Goal: Register for event/course

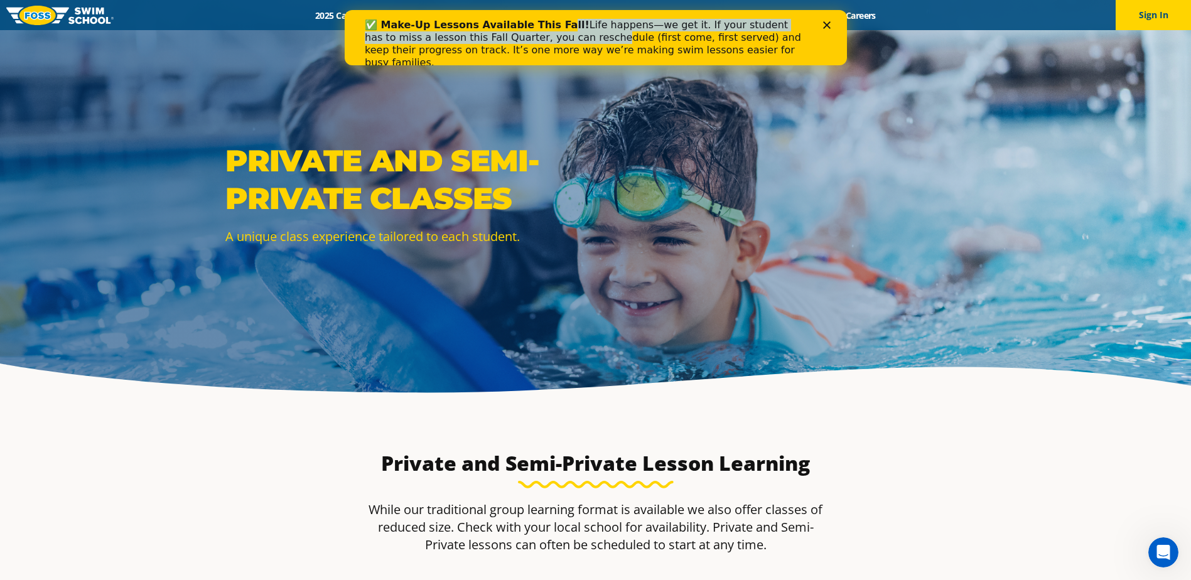
click at [536, 11] on div "✅ Make-Up Lessons Available This Fall! Life happens—we get it. If your student …" at bounding box center [595, 37] width 502 height 55
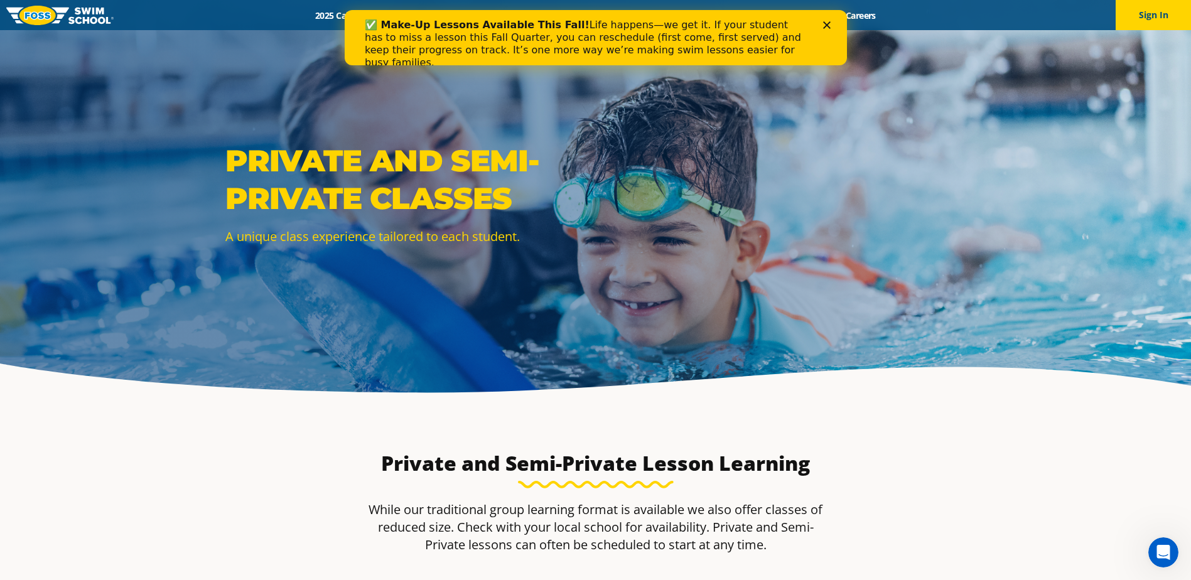
click at [832, 22] on div "Close" at bounding box center [829, 25] width 13 height 8
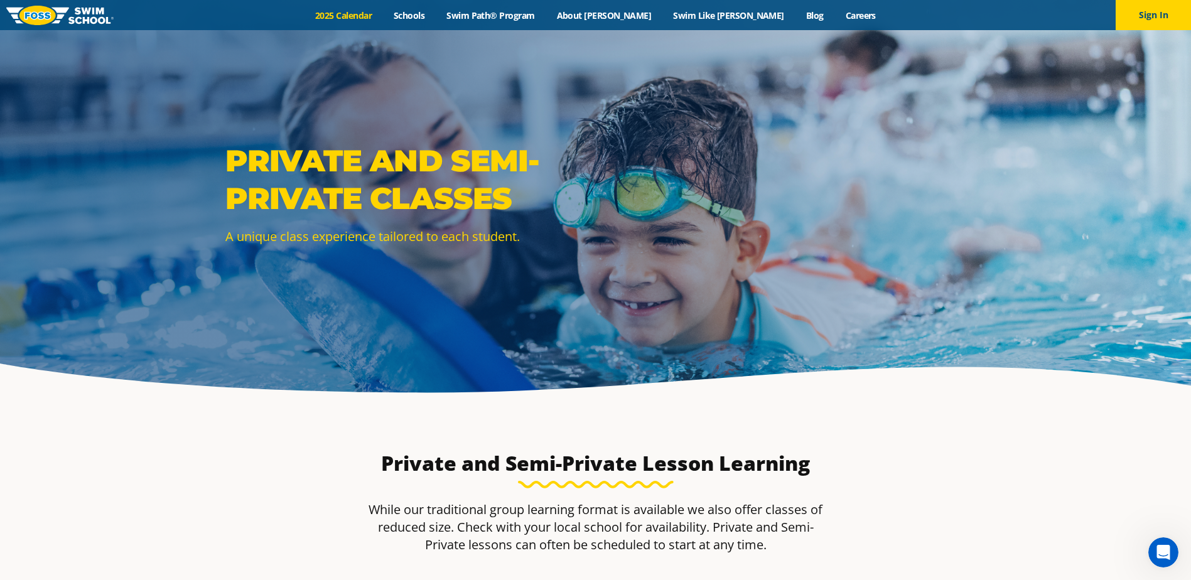
click at [381, 10] on link "2025 Calendar" at bounding box center [344, 15] width 79 height 12
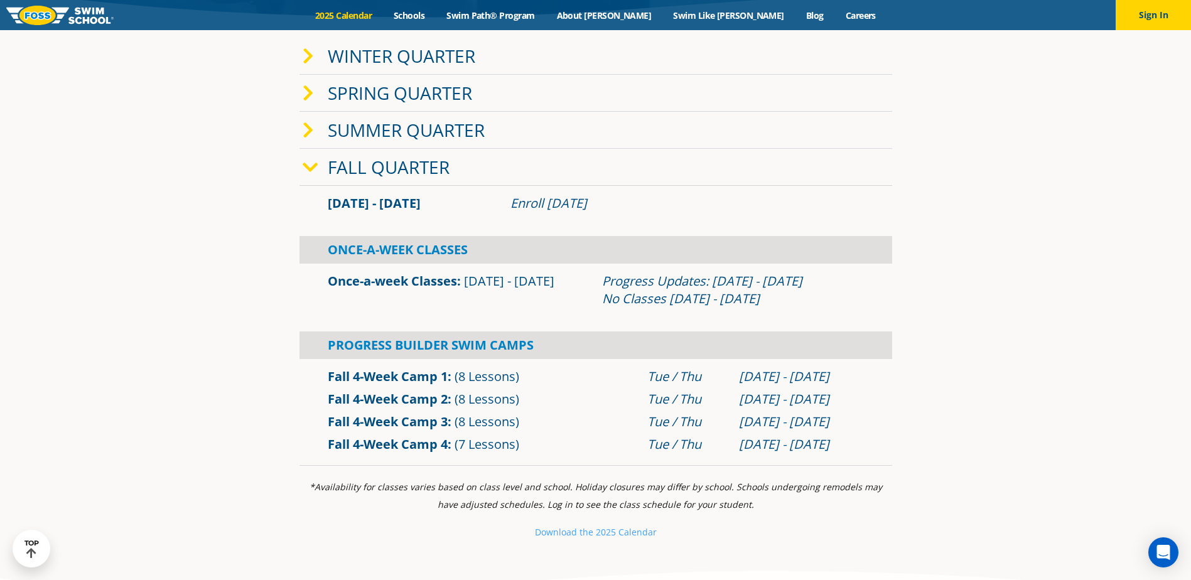
scroll to position [377, 0]
drag, startPoint x: 467, startPoint y: 274, endPoint x: 582, endPoint y: 282, distance: 114.6
click at [582, 282] on div "Once-a-week Classes Sep 2 - Dec 22" at bounding box center [459, 288] width 274 height 35
drag, startPoint x: 582, startPoint y: 282, endPoint x: 589, endPoint y: 289, distance: 10.2
click at [589, 289] on div "Once-a-week Classes Sep 2 - Dec 22" at bounding box center [459, 288] width 274 height 35
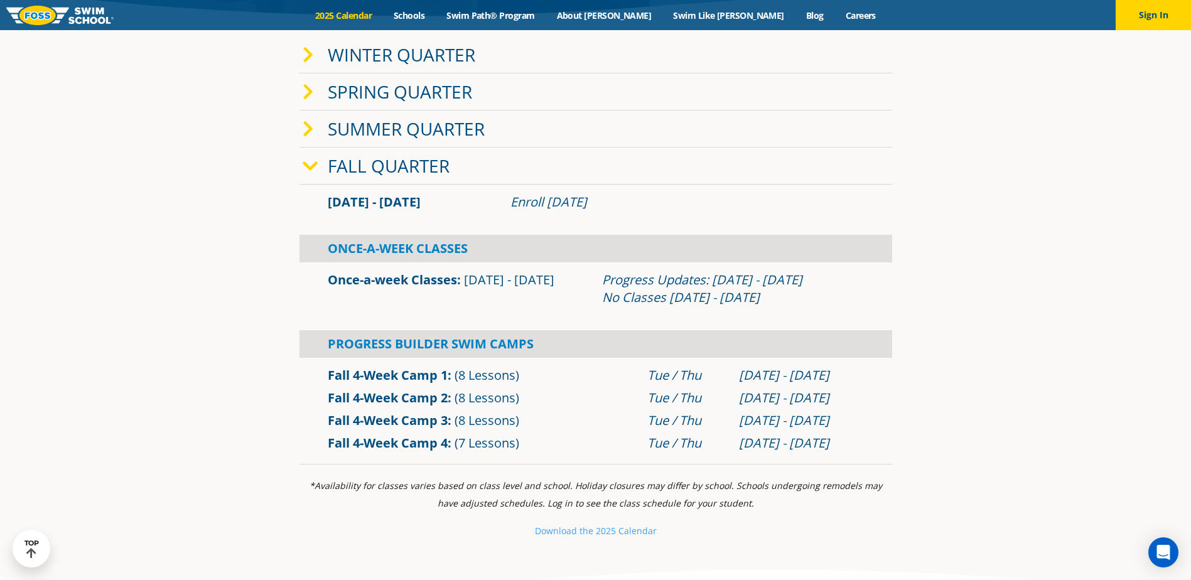
click at [362, 288] on div "Once-a-week Classes Sep 2 - Dec 22" at bounding box center [459, 288] width 274 height 35
click at [365, 283] on link "Once-a-week Classes" at bounding box center [392, 279] width 129 height 17
drag, startPoint x: 691, startPoint y: 299, endPoint x: 644, endPoint y: 296, distance: 46.5
click at [690, 299] on div "Progress Updates: [DATE] - [DATE] No Classes [DATE] - [DATE]" at bounding box center [733, 288] width 262 height 35
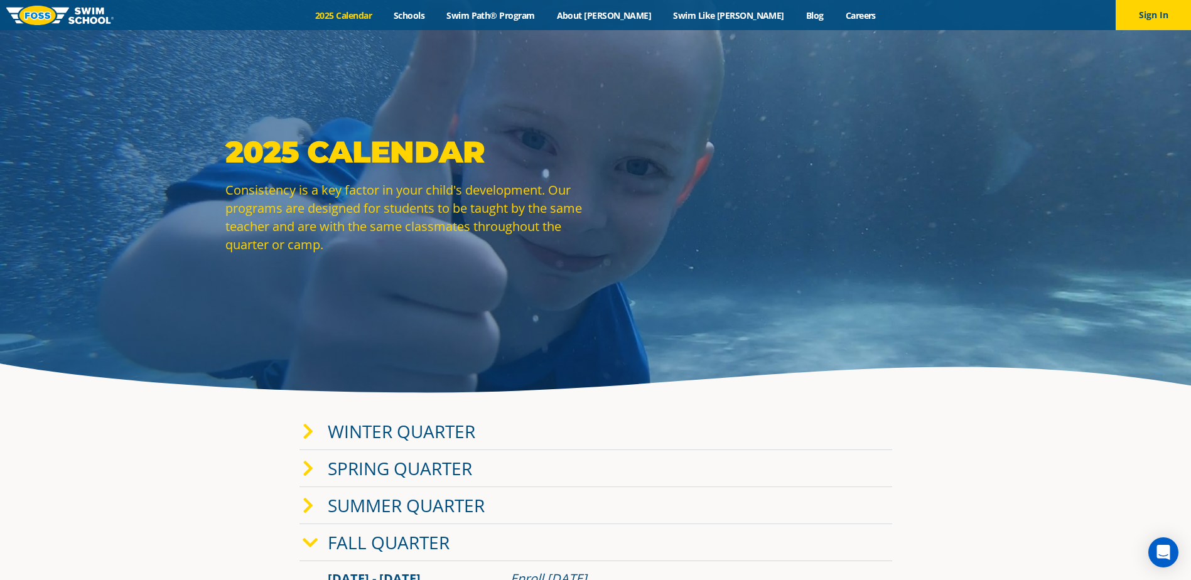
click at [444, 8] on div "Menu 2025 Calendar Schools Swim Path® Program About [PERSON_NAME] Swim Like [PE…" at bounding box center [595, 15] width 1191 height 30
click at [436, 12] on link "Schools" at bounding box center [409, 15] width 53 height 12
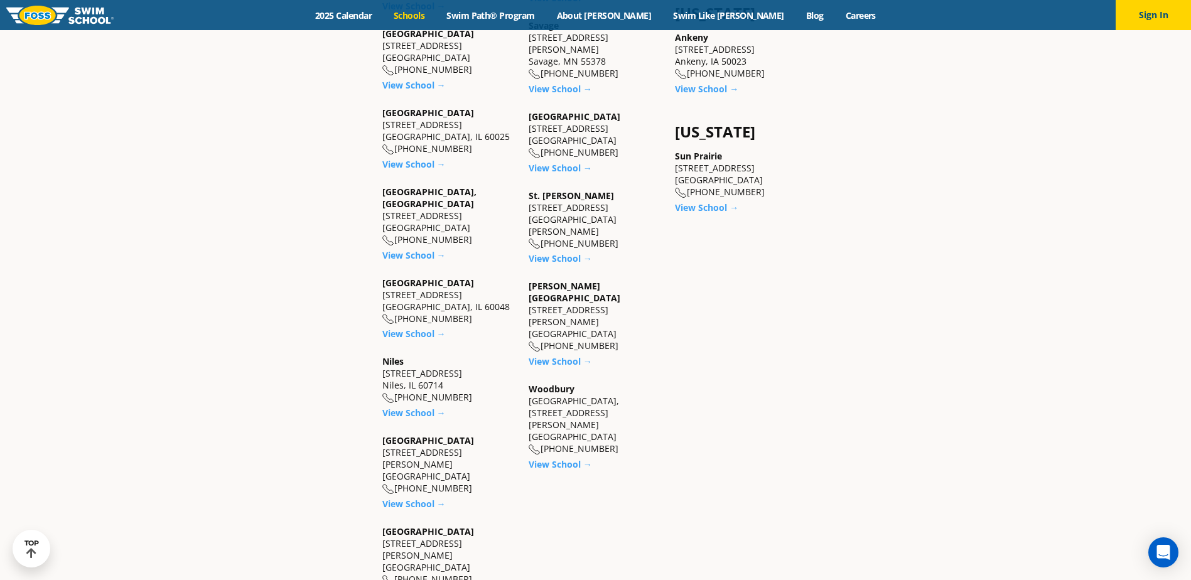
scroll to position [1131, 0]
click at [575, 251] on link "View School →" at bounding box center [560, 257] width 63 height 12
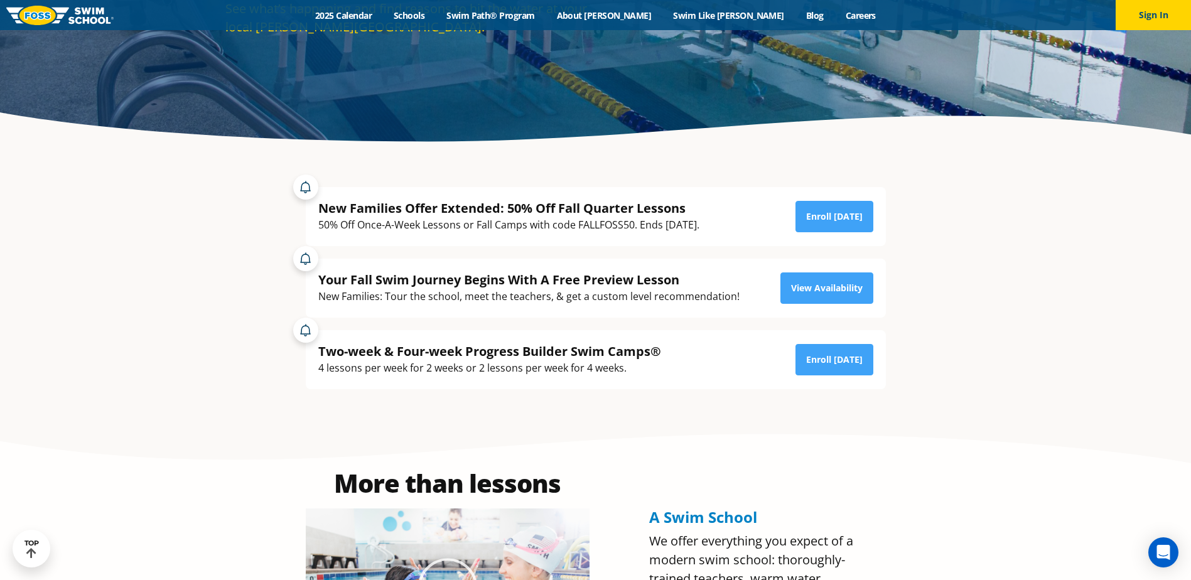
click at [868, 266] on div "Your Fall Swim Journey Begins With A Free Preview Lesson New Families: Tour the…" at bounding box center [596, 288] width 580 height 59
click at [840, 288] on link "View Availability" at bounding box center [827, 288] width 93 height 31
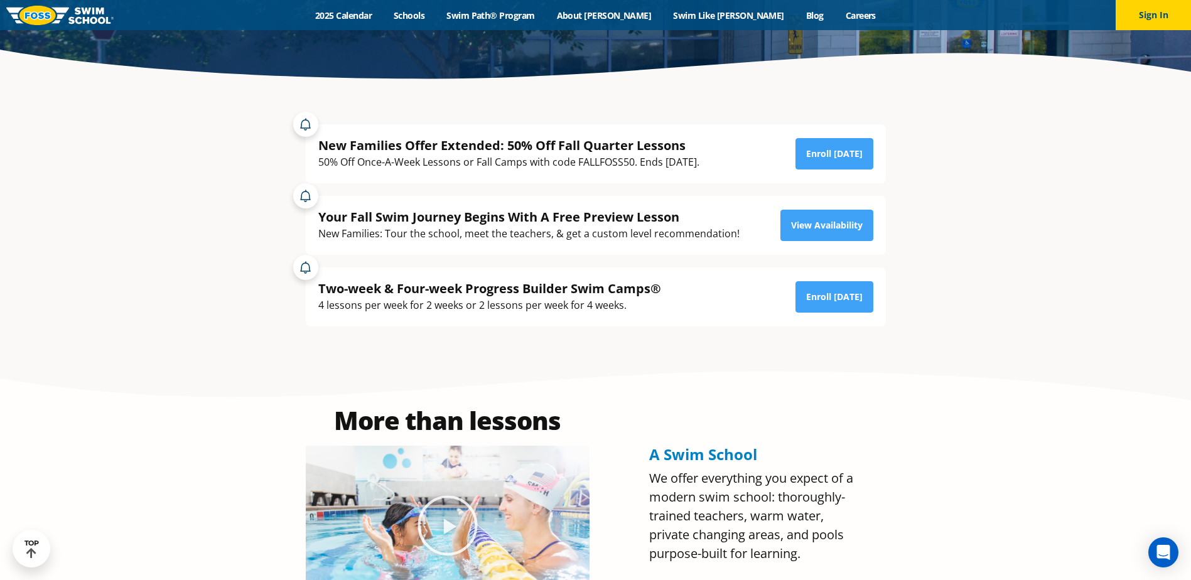
scroll to position [377, 0]
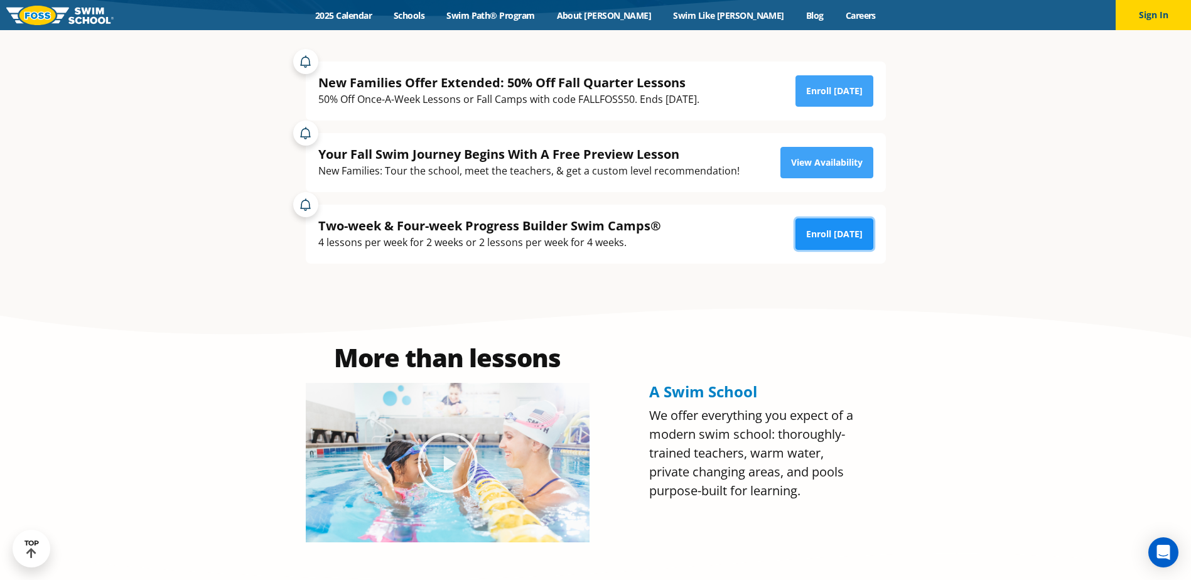
click at [833, 239] on link "Enroll [DATE]" at bounding box center [835, 234] width 78 height 31
